Goal: Communication & Community: Share content

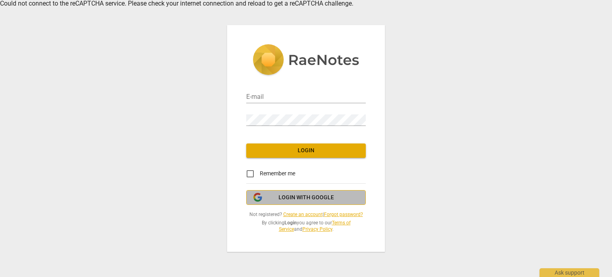
click at [293, 198] on span "Login with Google" at bounding box center [306, 198] width 55 height 8
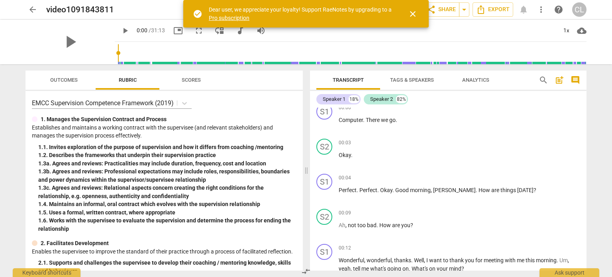
scroll to position [9, 0]
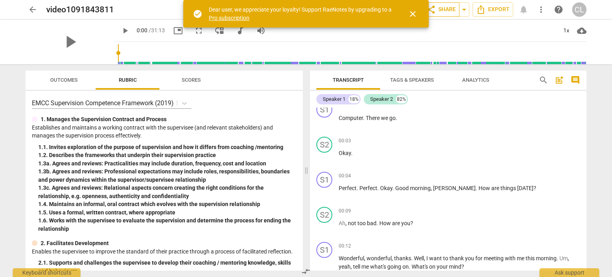
click at [452, 10] on span "share Share" at bounding box center [442, 10] width 30 height 10
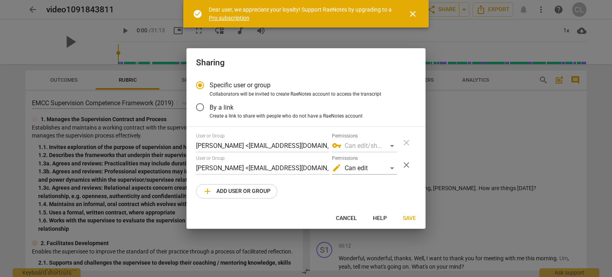
click at [259, 192] on span "add Add user or group" at bounding box center [237, 192] width 68 height 10
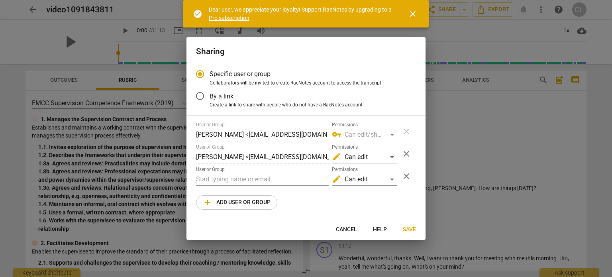
radio input "false"
click at [223, 177] on input "text" at bounding box center [262, 179] width 133 height 13
type input "roula@coachacademy.com"
click at [408, 153] on span "close" at bounding box center [407, 154] width 10 height 10
radio input "false"
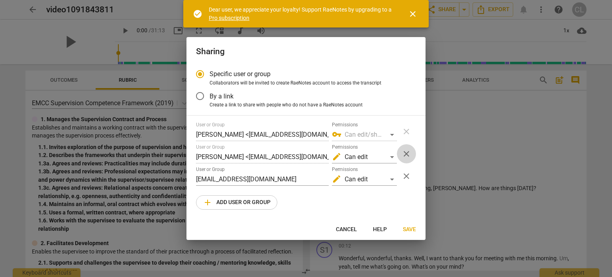
type input "roula@coachacademy.com"
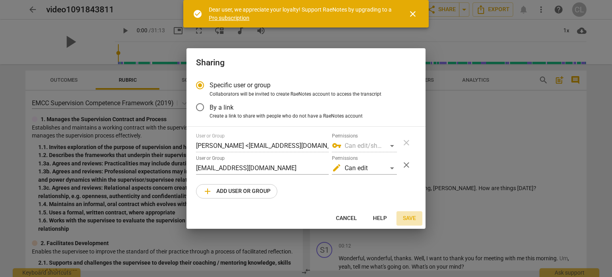
click at [408, 216] on span "Save" at bounding box center [409, 218] width 13 height 8
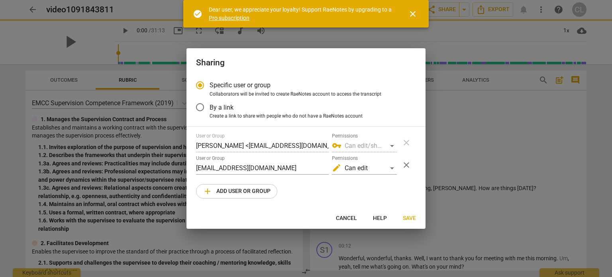
radio input "false"
type input "Roula Eid <roula@coachacademy.com>"
